Goal: Find specific page/section: Find specific page/section

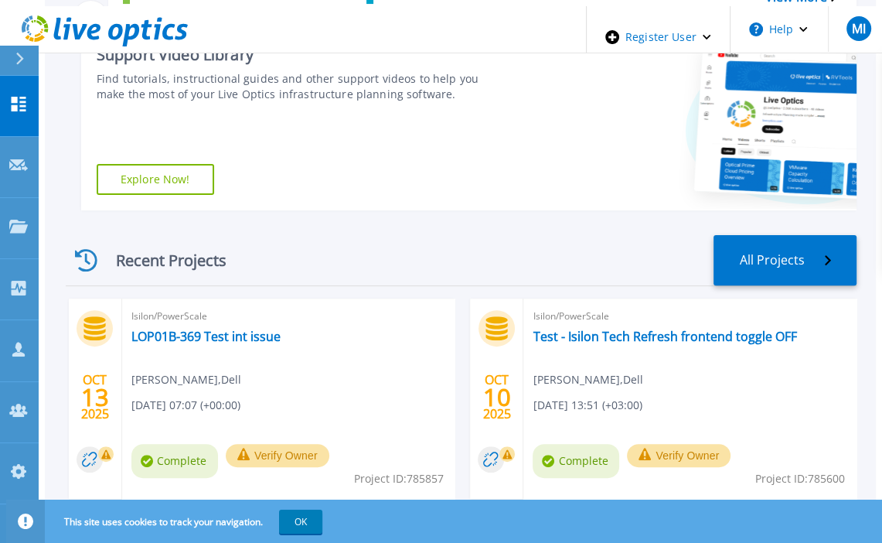
scroll to position [315, 0]
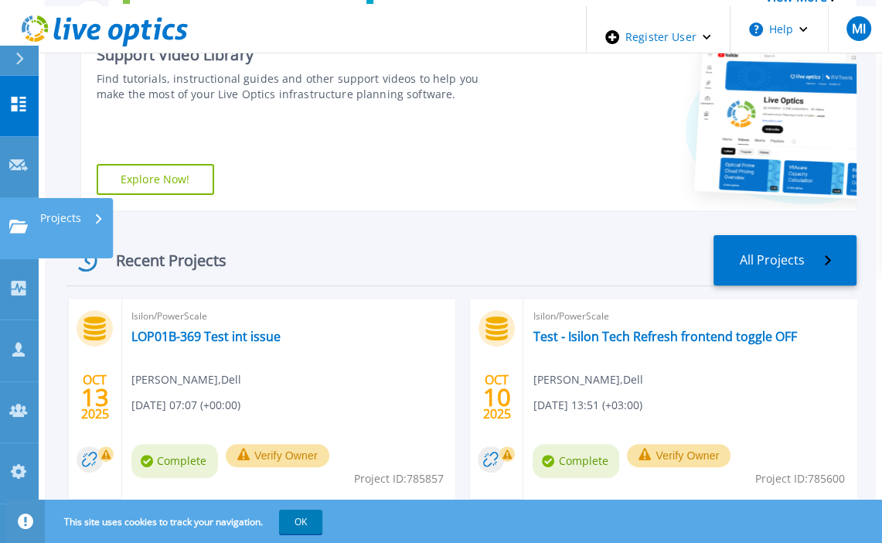
click at [25, 198] on link "Projects Projects" at bounding box center [19, 228] width 39 height 61
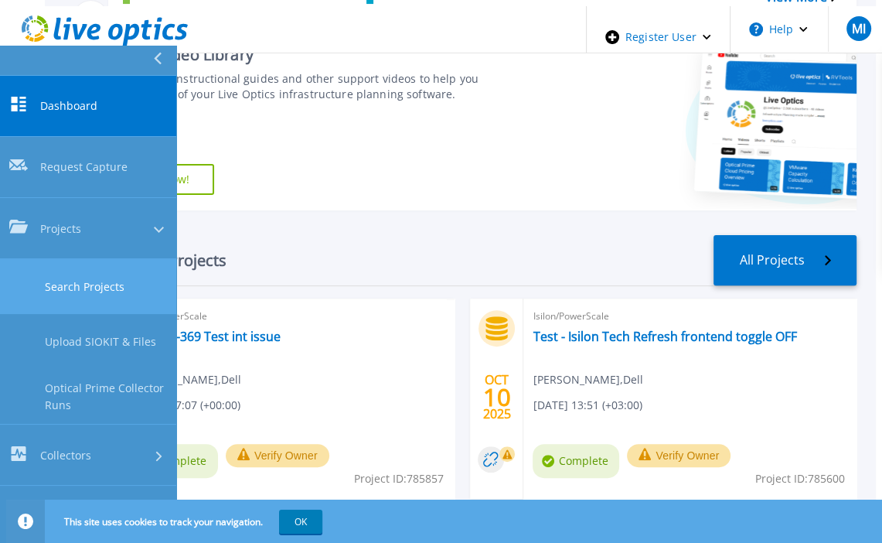
click at [102, 259] on link "Search Projects" at bounding box center [88, 286] width 176 height 55
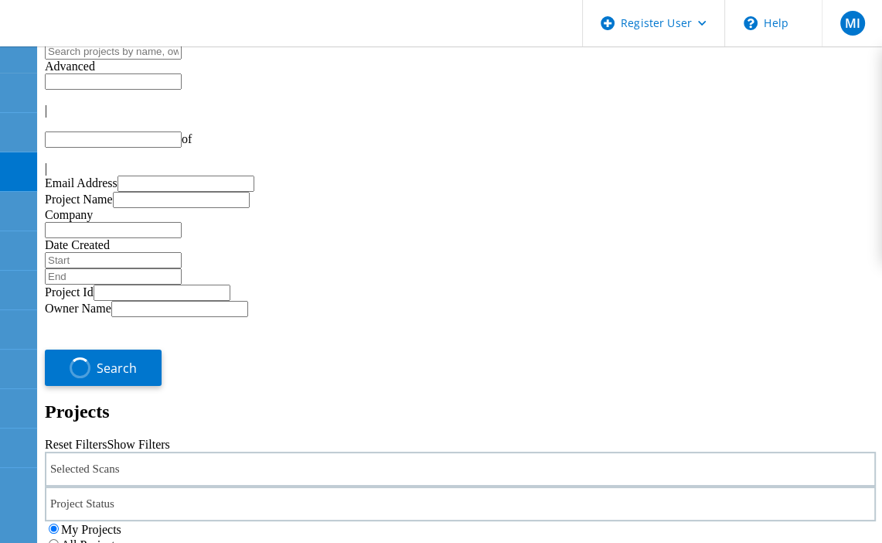
type input "1"
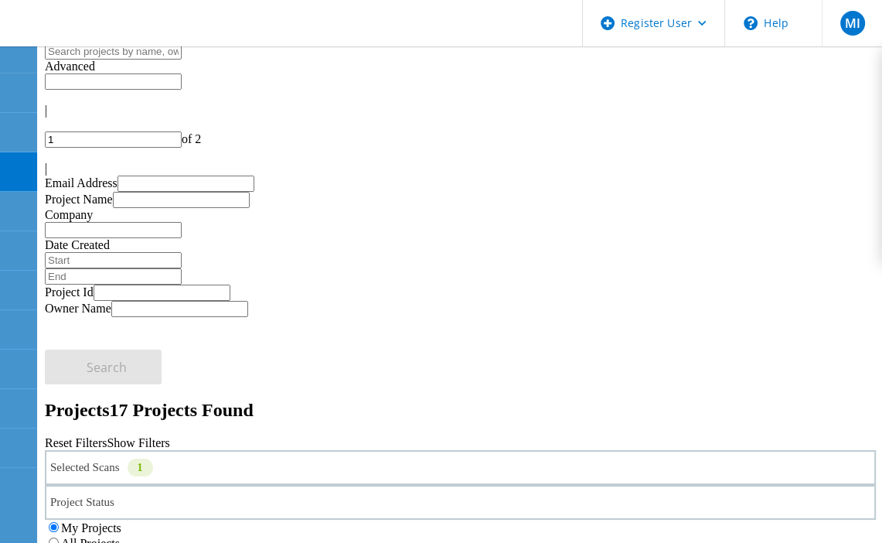
click at [153, 459] on div "1" at bounding box center [141, 468] width 26 height 18
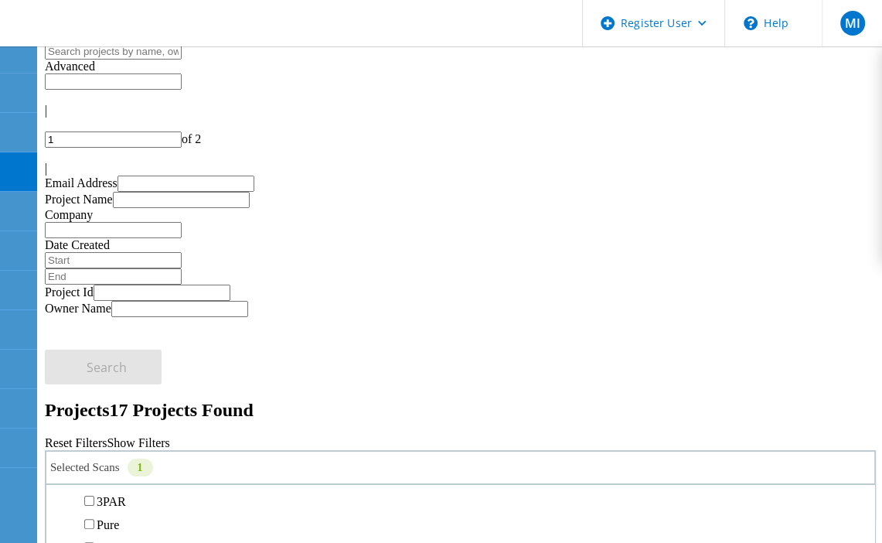
scroll to position [519, 0]
click at [121, 401] on label "Isilon/PowerScale" at bounding box center [142, 407] width 90 height 13
click at [94, 402] on input "Isilon/PowerScale" at bounding box center [89, 407] width 10 height 10
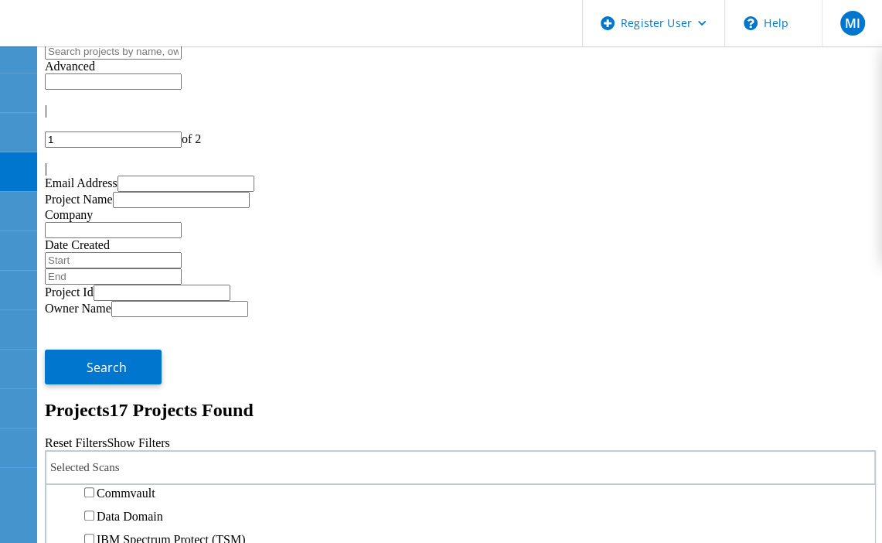
scroll to position [789, 0]
click at [114, 396] on label "Avamar" at bounding box center [116, 402] width 39 height 13
click at [94, 397] on input "Avamar" at bounding box center [89, 402] width 10 height 10
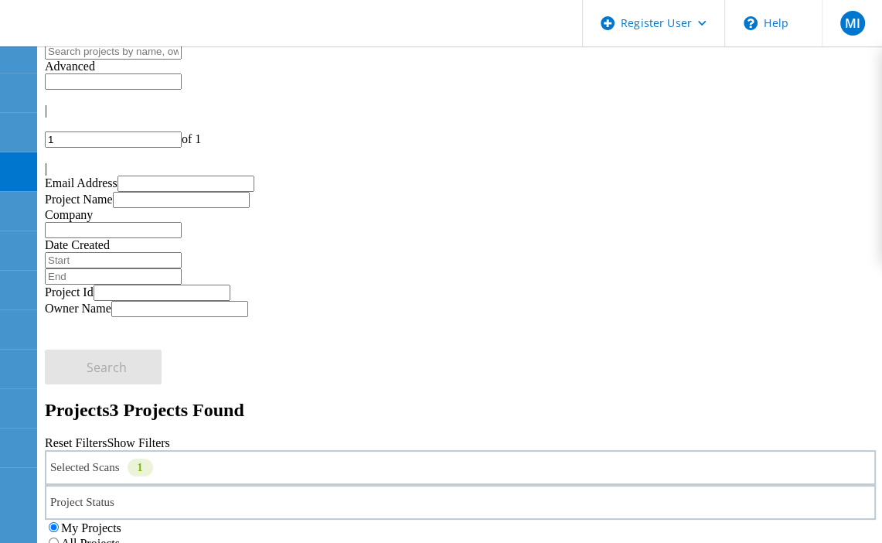
copy span "699966"
click at [3, 25] on div at bounding box center [91, 23] width 182 height 46
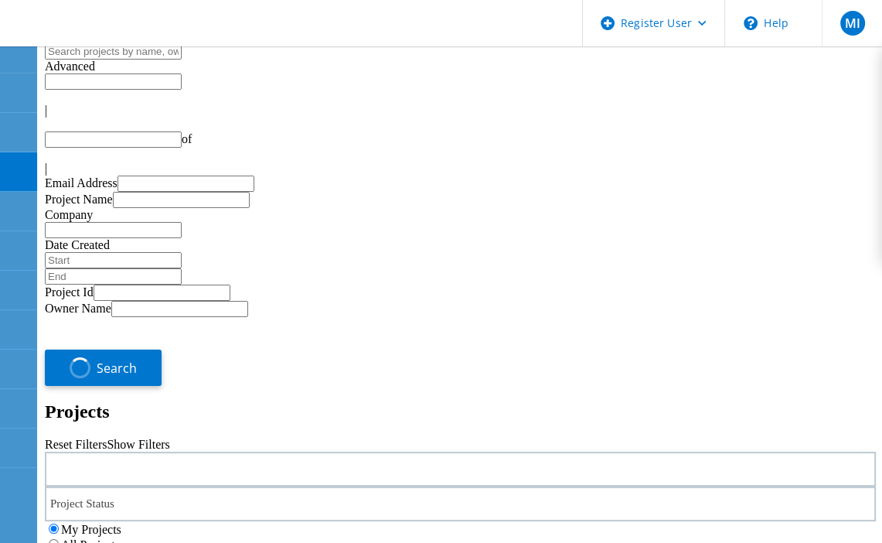
type input "1"
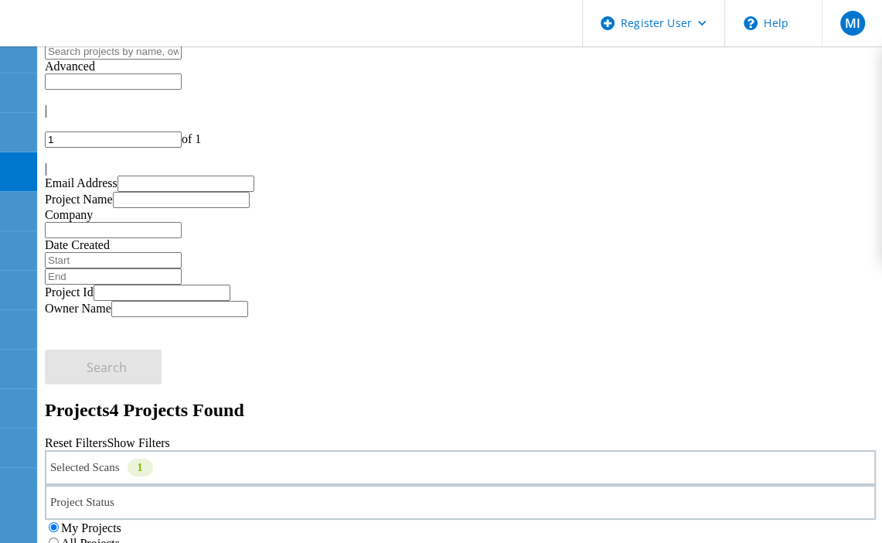
copy span "786017"
